Goal: Answer question/provide support: Share knowledge or assist other users

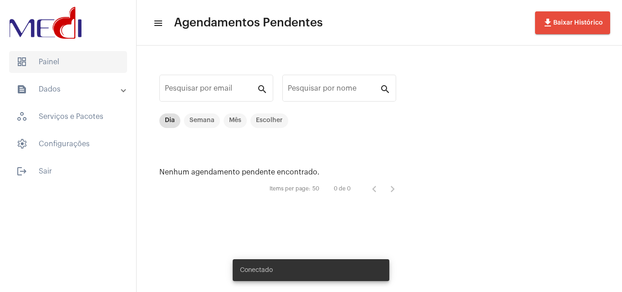
click at [37, 66] on span "dashboard Painel" at bounding box center [68, 62] width 118 height 22
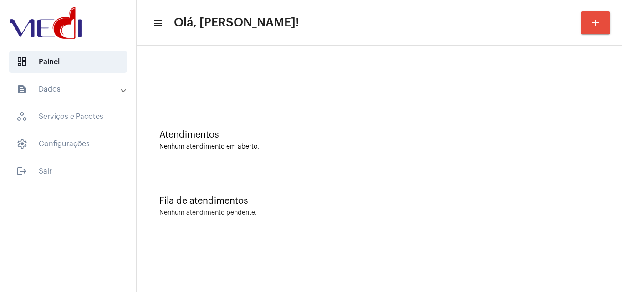
click at [387, 239] on mat-sidenav-content "menu Olá, Leandra! add Atendimentos Nenhum atendimento em aberto. Fila de atend…" at bounding box center [379, 146] width 485 height 292
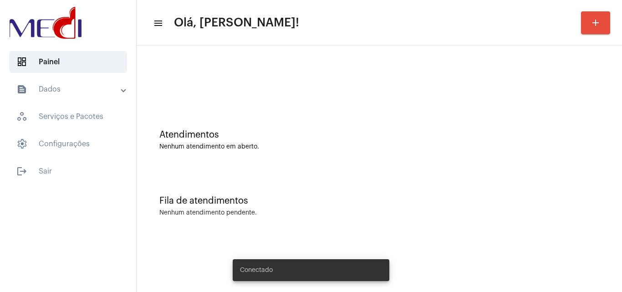
click at [605, 28] on button "add" at bounding box center [595, 22] width 29 height 23
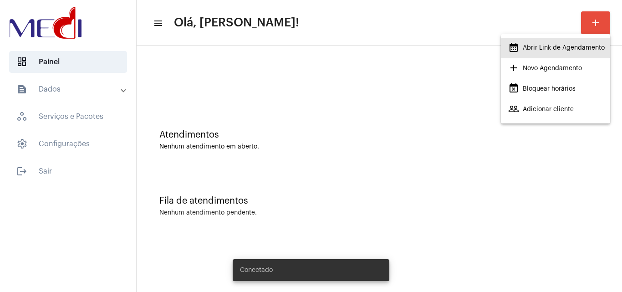
click at [542, 53] on span "calendar_month_outlined Abrir Link de Agendamento" at bounding box center [556, 48] width 97 height 16
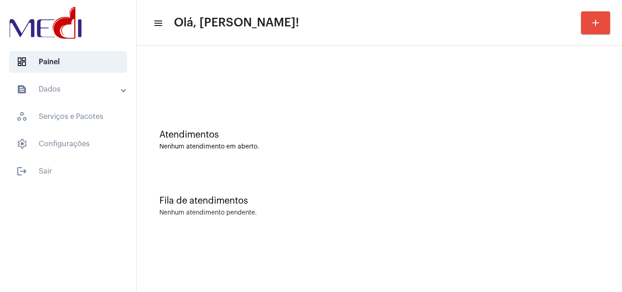
click at [280, 119] on div "Atendimentos Nenhum atendimento em aberto." at bounding box center [379, 135] width 476 height 66
click at [226, 101] on div at bounding box center [379, 76] width 476 height 52
click at [285, 138] on div "Atendimentos" at bounding box center [379, 135] width 440 height 10
click at [271, 117] on div "Atendimentos Nenhum atendimento em aberto." at bounding box center [379, 135] width 476 height 66
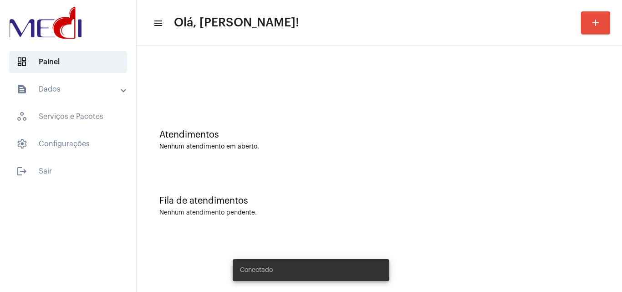
click at [591, 27] on mat-icon "add" at bounding box center [595, 22] width 11 height 11
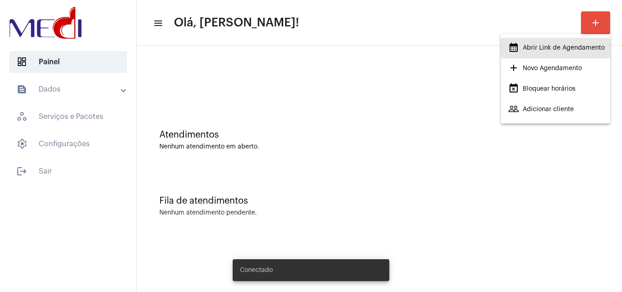
click at [549, 51] on span "calendar_month_outlined Abrir Link de Agendamento" at bounding box center [556, 48] width 97 height 16
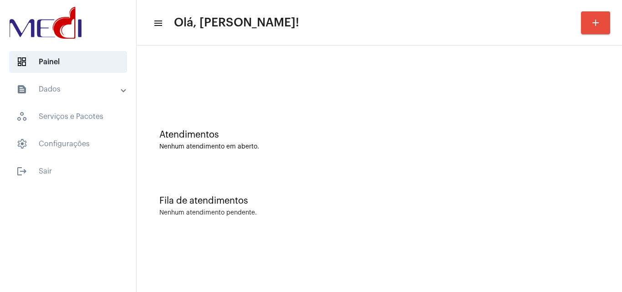
click at [411, 134] on div "Atendimentos" at bounding box center [379, 135] width 440 height 10
click at [290, 157] on div "Atendimentos Nenhum atendimento em aberto." at bounding box center [379, 135] width 476 height 66
click at [468, 249] on mat-sidenav-content "menu Olá, Leandra! add Atendimentos Nenhum atendimento em aberto. Fila de atend…" at bounding box center [379, 146] width 485 height 292
click at [237, 148] on div "Nenhum atendimento em aberto." at bounding box center [379, 146] width 440 height 7
click at [297, 200] on div "Fila de atendimentos" at bounding box center [379, 201] width 440 height 10
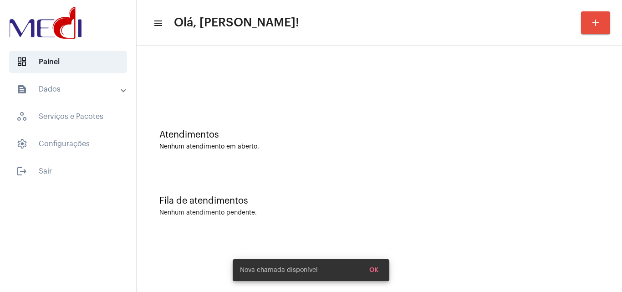
click at [335, 151] on div "Atendimentos Nenhum atendimento em aberto." at bounding box center [379, 135] width 476 height 66
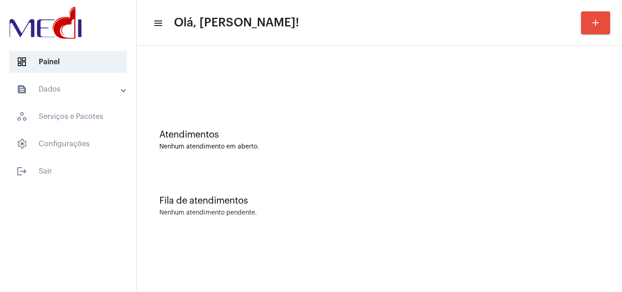
click at [330, 211] on div "Nenhum atendimento pendente." at bounding box center [379, 212] width 440 height 7
click at [467, 246] on mat-sidenav-content "menu Olá, Leandra! add Atendimentos Nenhum atendimento em aberto. Fila de atend…" at bounding box center [379, 146] width 485 height 292
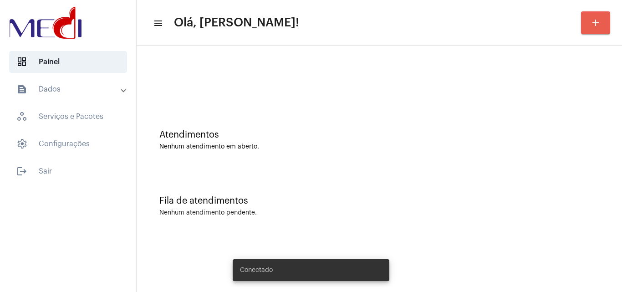
click at [600, 21] on mat-icon "add" at bounding box center [595, 22] width 11 height 11
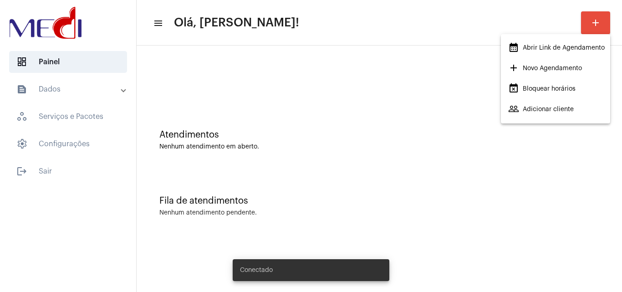
click at [552, 51] on span "calendar_month_outlined Abrir Link de Agendamento" at bounding box center [556, 48] width 97 height 16
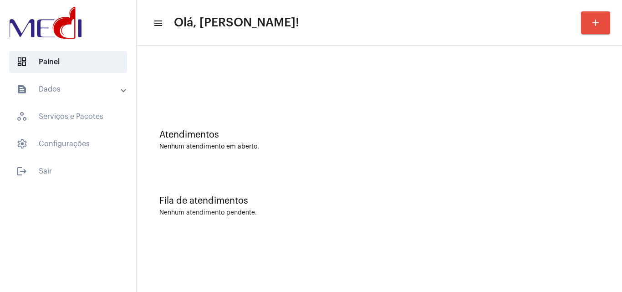
click at [390, 210] on div "Nenhum atendimento pendente." at bounding box center [379, 212] width 440 height 7
click at [356, 145] on div "Nenhum atendimento em aberto." at bounding box center [379, 146] width 440 height 7
click at [371, 158] on div "Atendimentos Nenhum atendimento em aberto." at bounding box center [379, 135] width 476 height 66
click at [473, 221] on div "Fila de atendimentos Nenhum atendimento pendente." at bounding box center [379, 201] width 476 height 66
click at [308, 138] on div "Atendimentos" at bounding box center [379, 135] width 440 height 10
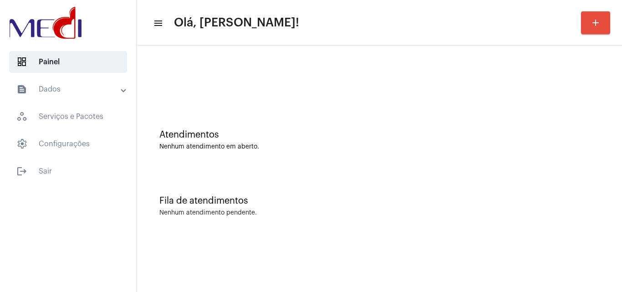
click at [269, 113] on div "Atendimentos Nenhum atendimento em aberto." at bounding box center [379, 135] width 476 height 66
click at [341, 141] on div "Atendimentos Nenhum atendimento em aberto." at bounding box center [379, 140] width 440 height 20
click at [276, 140] on div "Atendimentos Nenhum atendimento em aberto." at bounding box center [379, 140] width 440 height 20
click at [289, 134] on div "Atendimentos" at bounding box center [379, 135] width 440 height 10
click at [295, 207] on div "Fila de atendimentos Nenhum atendimento pendente." at bounding box center [379, 201] width 476 height 66
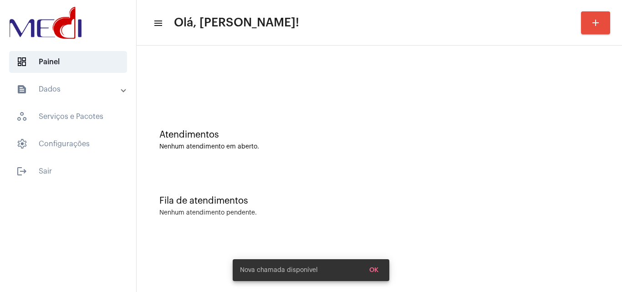
click at [251, 107] on div "Atendimentos Nenhum atendimento em aberto." at bounding box center [379, 135] width 476 height 66
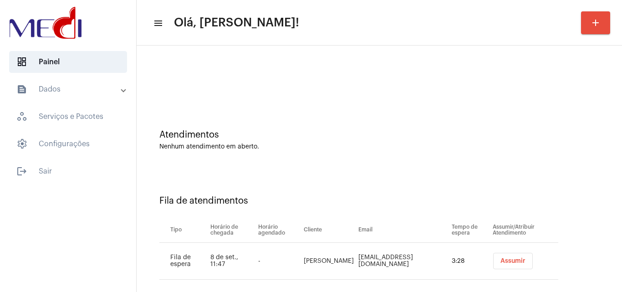
click at [519, 126] on div "Atendimentos Nenhum atendimento em aberto." at bounding box center [379, 135] width 476 height 66
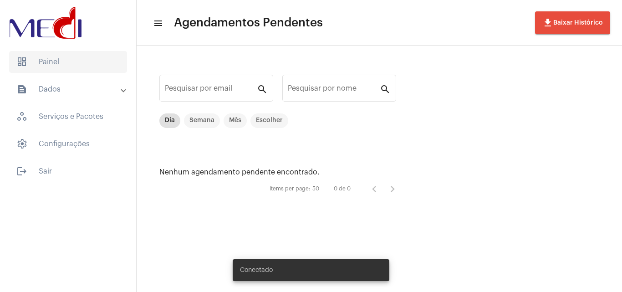
click at [81, 54] on span "dashboard Painel" at bounding box center [68, 62] width 118 height 22
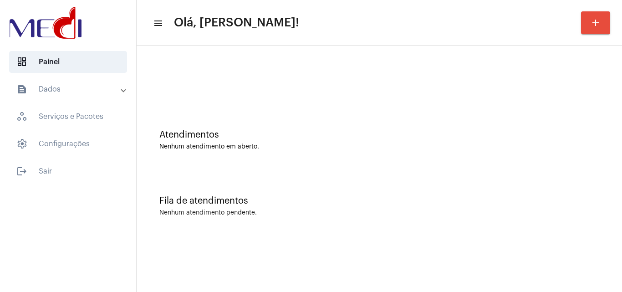
click at [194, 106] on div "Atendimentos Nenhum atendimento em aberto." at bounding box center [379, 135] width 476 height 66
click at [329, 149] on div "Nenhum atendimento em aberto." at bounding box center [379, 146] width 440 height 7
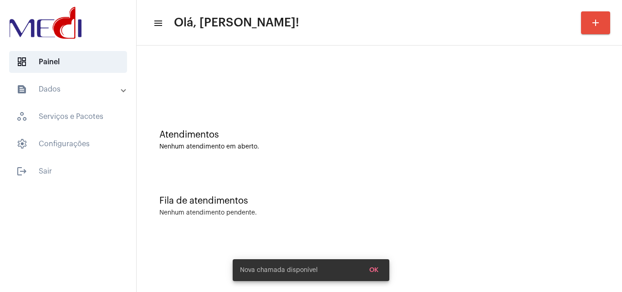
click at [321, 120] on div "Atendimentos Nenhum atendimento em aberto." at bounding box center [379, 135] width 476 height 66
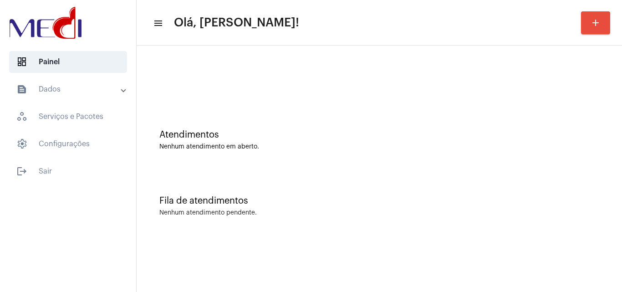
click at [262, 124] on div "Atendimentos Nenhum atendimento em aberto." at bounding box center [379, 135] width 476 height 66
click at [594, 22] on mat-icon "add" at bounding box center [595, 22] width 11 height 11
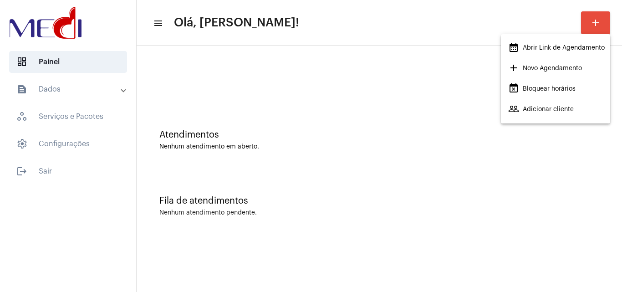
click at [562, 47] on span "calendar_month_outlined Abrir Link de Agendamento" at bounding box center [556, 48] width 97 height 16
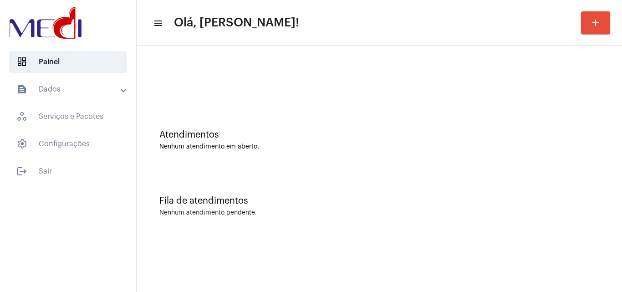
click at [320, 193] on div "Fila de atendimentos Nenhum atendimento pendente." at bounding box center [379, 201] width 476 height 66
click at [514, 263] on mat-sidenav-content "menu Olá, Leandra! add Atendimentos Nenhum atendimento em aberto. Fila de atend…" at bounding box center [379, 146] width 485 height 292
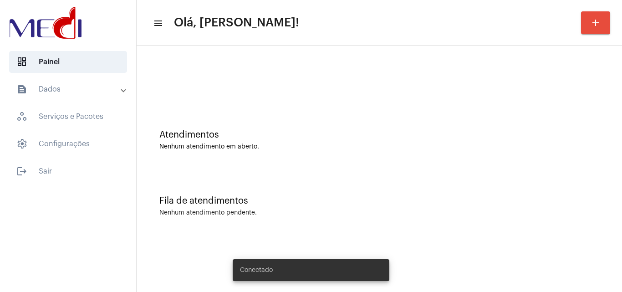
click at [560, 267] on mat-sidenav-content "menu Olá, Leandra! add Atendimentos Nenhum atendimento em aberto. Fila de atend…" at bounding box center [379, 146] width 485 height 292
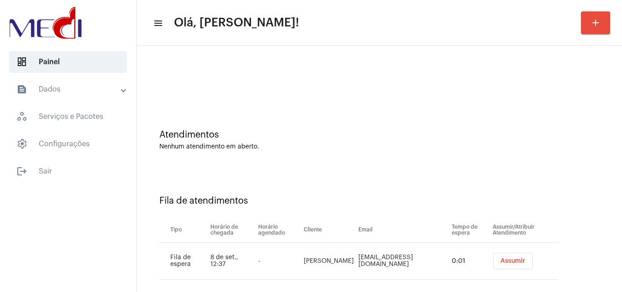
click at [501, 259] on span "Assumir" at bounding box center [512, 261] width 25 height 6
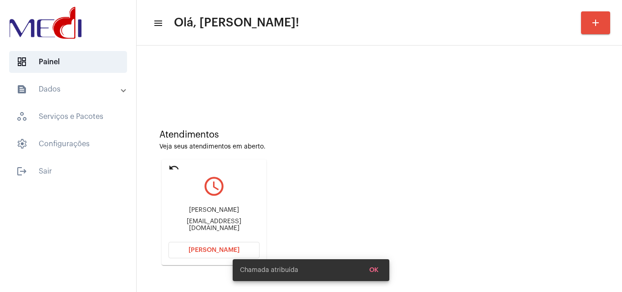
scroll to position [64, 0]
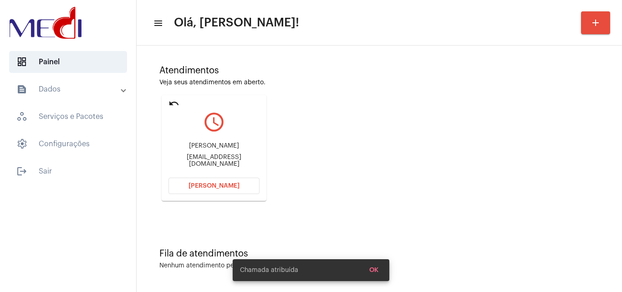
drag, startPoint x: 173, startPoint y: 146, endPoint x: 217, endPoint y: 146, distance: 44.2
click at [217, 146] on div "Carla patricia Oliveira dos Santos" at bounding box center [213, 145] width 91 height 7
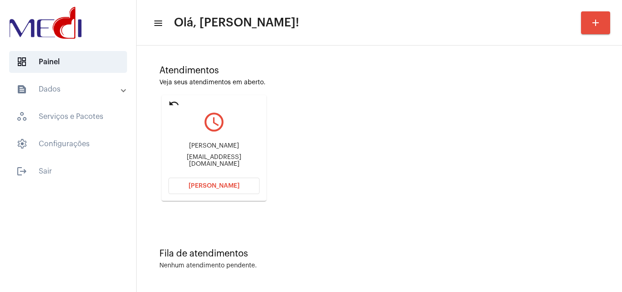
copy div "Carla patricia"
click at [226, 187] on span "Abrir Chamada" at bounding box center [213, 186] width 51 height 6
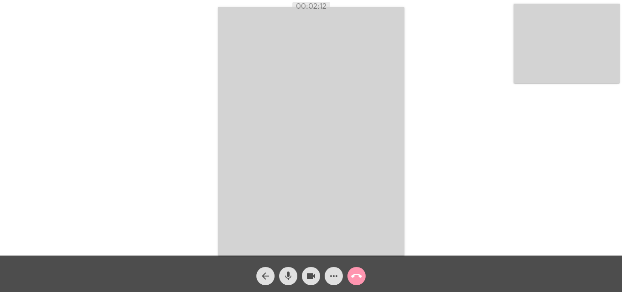
click at [355, 275] on mat-icon "call_end" at bounding box center [356, 275] width 11 height 11
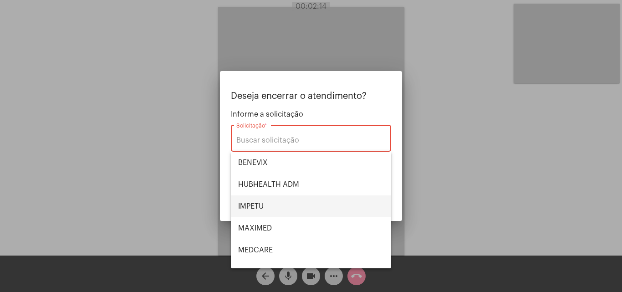
click at [271, 202] on span "IMPETU" at bounding box center [311, 206] width 146 height 22
type input "IMPETU"
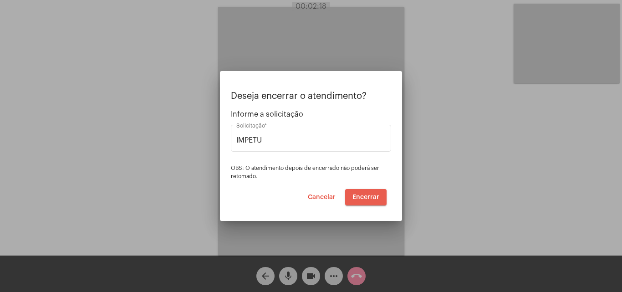
click at [371, 196] on span "Encerrar" at bounding box center [365, 197] width 27 height 6
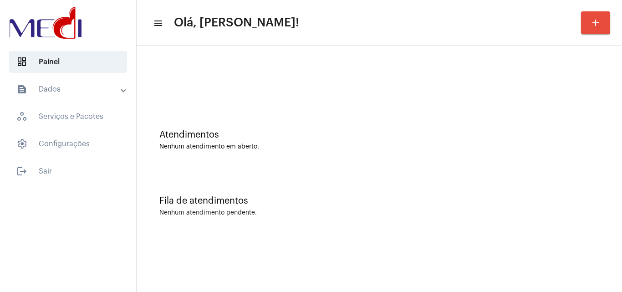
click at [361, 176] on div "Fila de atendimentos Nenhum atendimento pendente." at bounding box center [379, 201] width 476 height 66
click at [263, 103] on div "Atendimentos Nenhum atendimento em aberto." at bounding box center [379, 135] width 476 height 66
click at [368, 257] on mat-sidenav-content "menu Olá, Leandra! add Atendimentos Nenhum atendimento em aberto. Fila de atend…" at bounding box center [379, 146] width 485 height 292
click at [262, 123] on div "Atendimentos Nenhum atendimento em aberto." at bounding box center [379, 135] width 476 height 66
click at [476, 168] on div "Fila de atendimentos Nenhum atendimento pendente." at bounding box center [379, 201] width 476 height 66
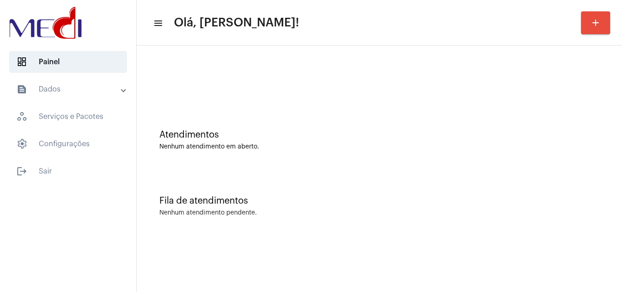
click at [354, 134] on div "Atendimentos" at bounding box center [379, 135] width 440 height 10
click at [360, 235] on div "Atendimentos Nenhum atendimento em aberto. Fila de atendimentos Nenhum atendime…" at bounding box center [379, 142] width 485 height 193
click at [320, 221] on div "Fila de atendimentos Nenhum atendimento pendente." at bounding box center [379, 201] width 476 height 66
click at [321, 186] on div "Fila de atendimentos Nenhum atendimento pendente." at bounding box center [379, 201] width 476 height 66
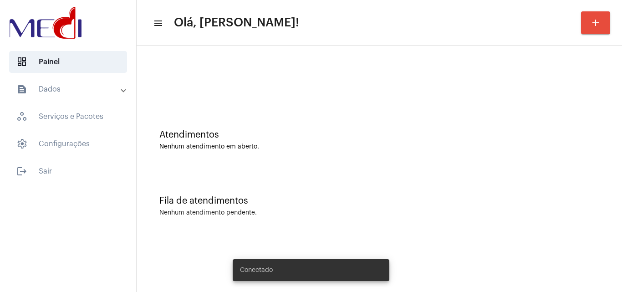
click at [373, 209] on div "Nenhum atendimento pendente." at bounding box center [379, 212] width 440 height 7
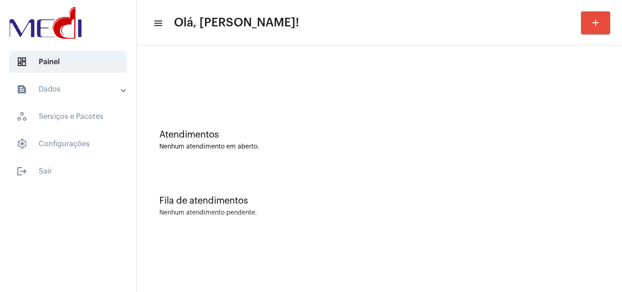
click at [275, 169] on div "Fila de atendimentos Nenhum atendimento pendente." at bounding box center [379, 201] width 476 height 66
click at [298, 228] on div "Fila de atendimentos Nenhum atendimento pendente." at bounding box center [379, 201] width 476 height 66
click at [277, 105] on div "Atendimentos Nenhum atendimento em aberto." at bounding box center [379, 135] width 476 height 66
click at [388, 138] on div "Atendimentos" at bounding box center [379, 135] width 440 height 10
click at [268, 103] on div "Atendimentos Nenhum atendimento em aberto." at bounding box center [379, 135] width 476 height 66
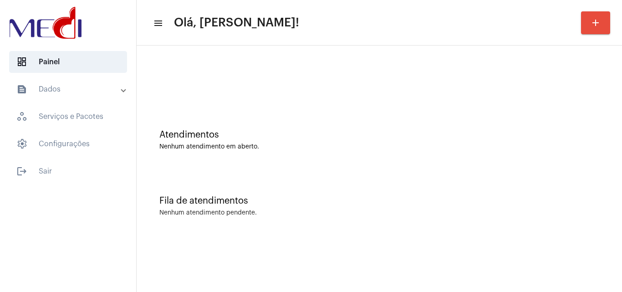
click at [547, 214] on div "Nenhum atendimento pendente." at bounding box center [379, 212] width 440 height 7
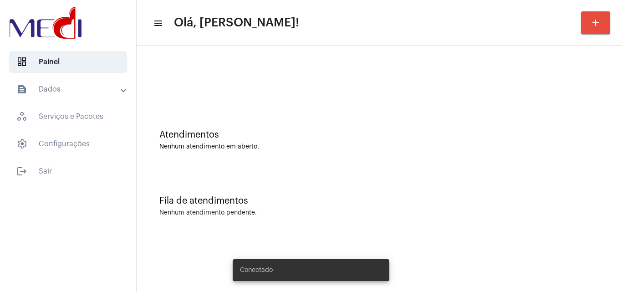
click at [200, 194] on div "Fila de atendimentos Nenhum atendimento pendente." at bounding box center [379, 201] width 476 height 66
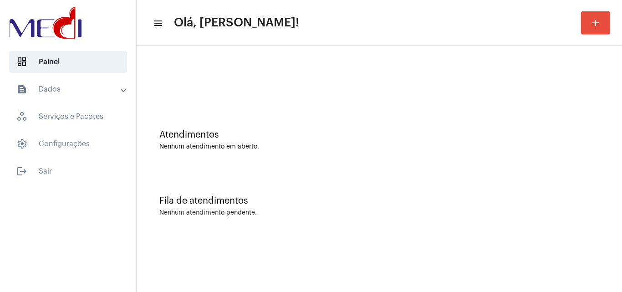
click at [376, 207] on div "Fila de atendimentos Nenhum atendimento pendente." at bounding box center [379, 201] width 476 height 66
